Goal: Task Accomplishment & Management: Complete application form

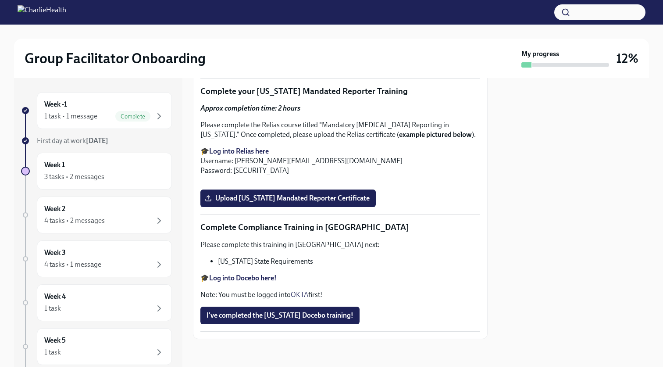
scroll to position [1837, 0]
click at [328, 202] on span "Upload [US_STATE] Mandated Reporter Certificate" at bounding box center [287, 198] width 163 height 9
click at [0, 0] on input "Upload [US_STATE] Mandated Reporter Certificate" at bounding box center [0, 0] width 0 height 0
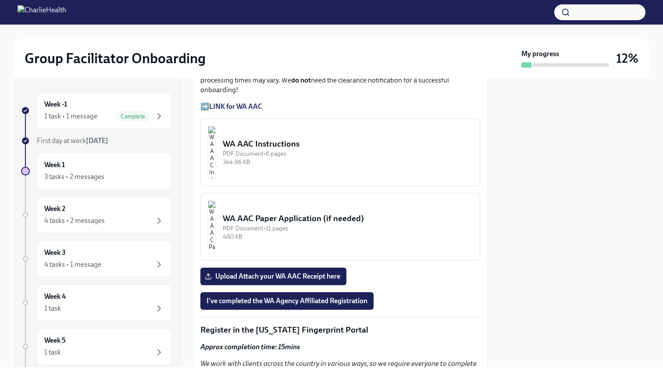
scroll to position [778, 0]
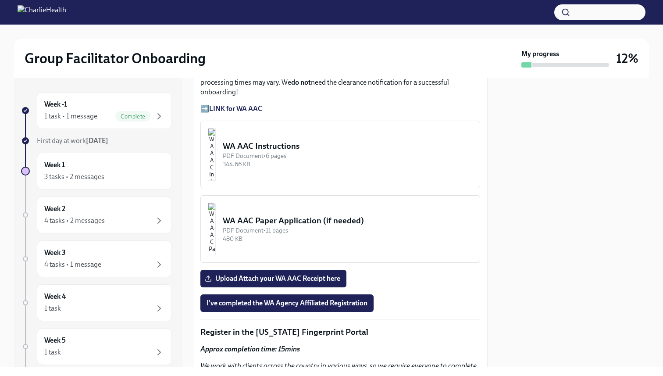
click at [284, 140] on div "WA AAC Instructions" at bounding box center [348, 145] width 250 height 11
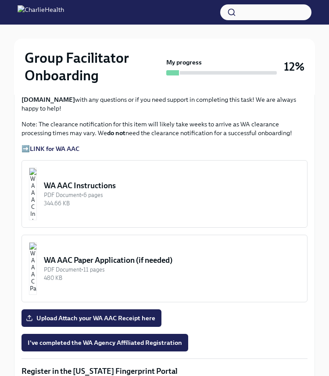
scroll to position [749, 0]
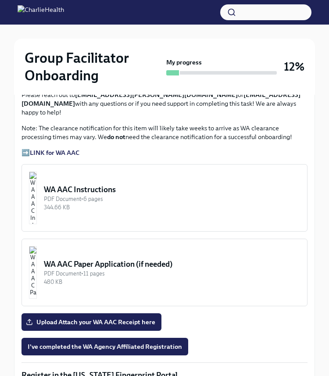
click at [37, 171] on img "button" at bounding box center [33, 197] width 8 height 53
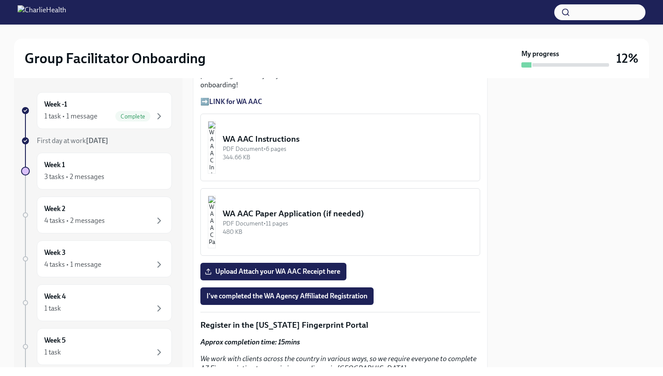
scroll to position [786, 0]
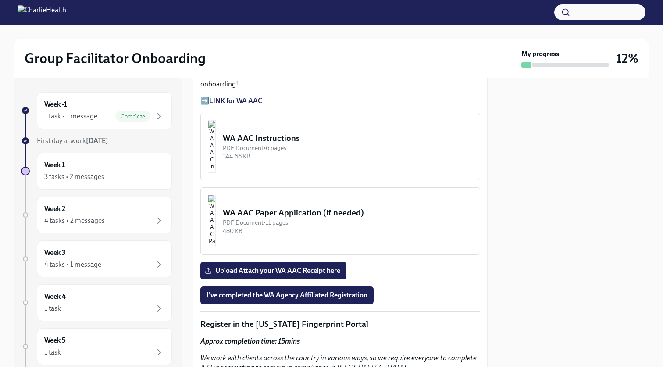
click at [272, 132] on div "WA AAC Instructions" at bounding box center [348, 137] width 250 height 11
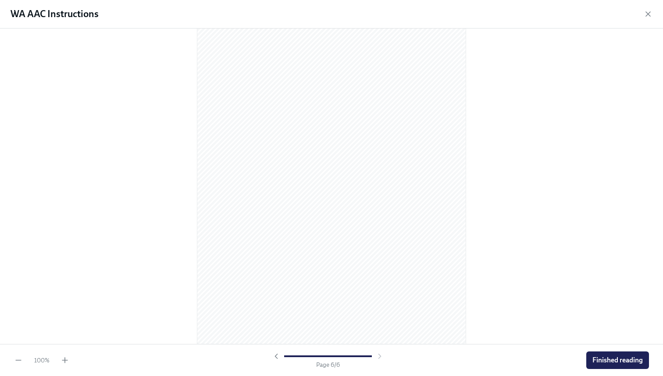
scroll to position [1822, 0]
click at [649, 13] on icon "button" at bounding box center [647, 14] width 9 height 9
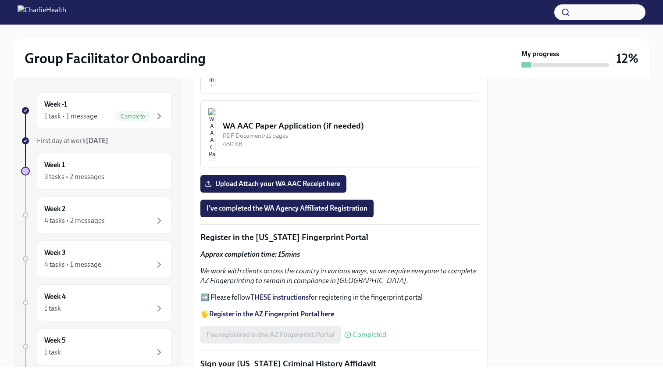
scroll to position [876, 0]
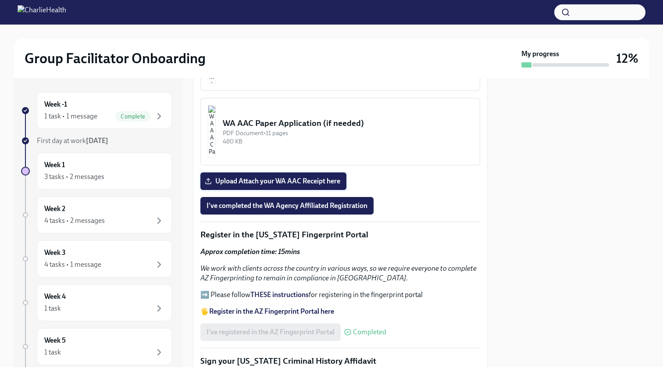
click at [321, 177] on span "Upload Attach your WA AAC Receipt here" at bounding box center [273, 181] width 134 height 9
click at [0, 0] on input "Upload Attach your WA AAC Receipt here" at bounding box center [0, 0] width 0 height 0
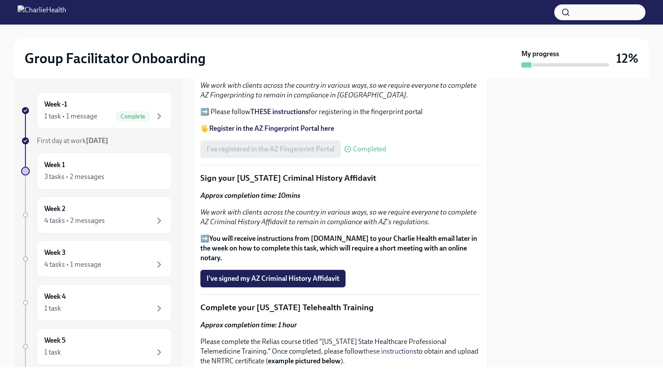
scroll to position [1058, 0]
click at [329, 274] on span "I've signed my AZ Criminal History Affidavit" at bounding box center [272, 278] width 133 height 9
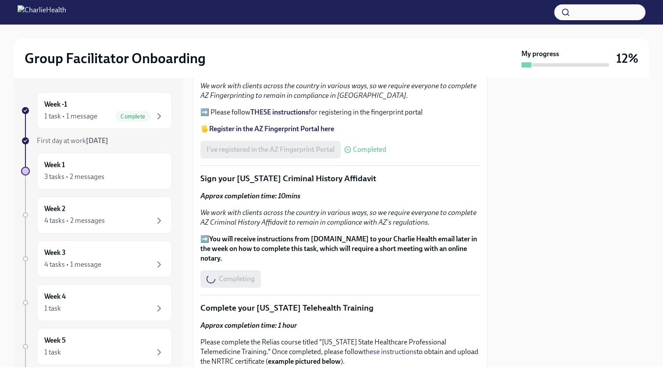
click at [243, 270] on div "Completing" at bounding box center [230, 279] width 60 height 18
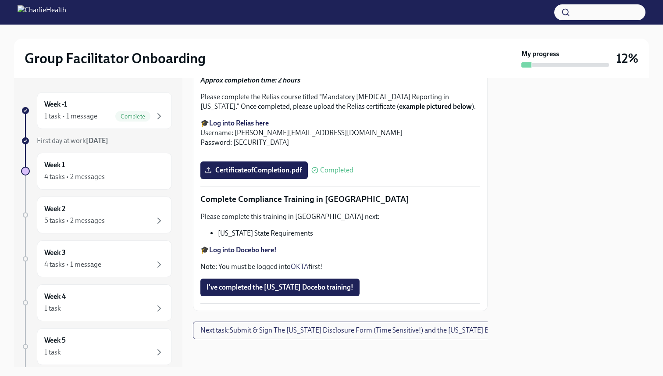
scroll to position [1870, 0]
